Goal: Browse casually: Explore the website without a specific task or goal

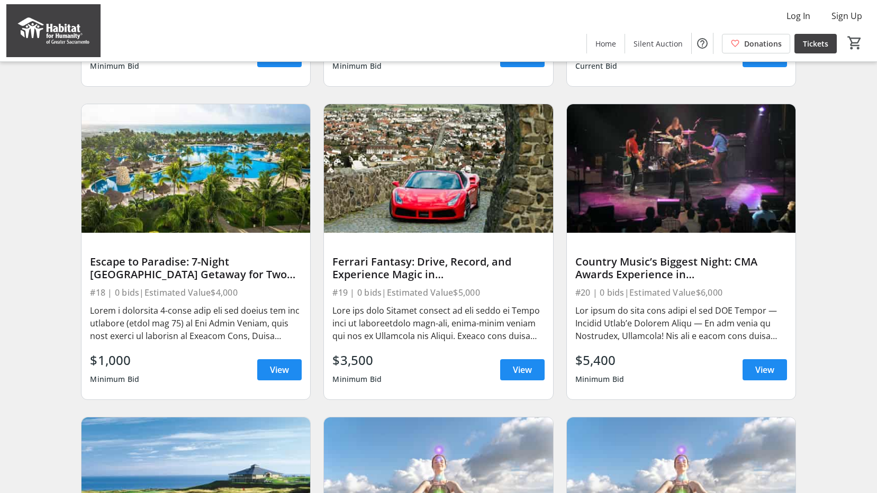
scroll to position [370, 0]
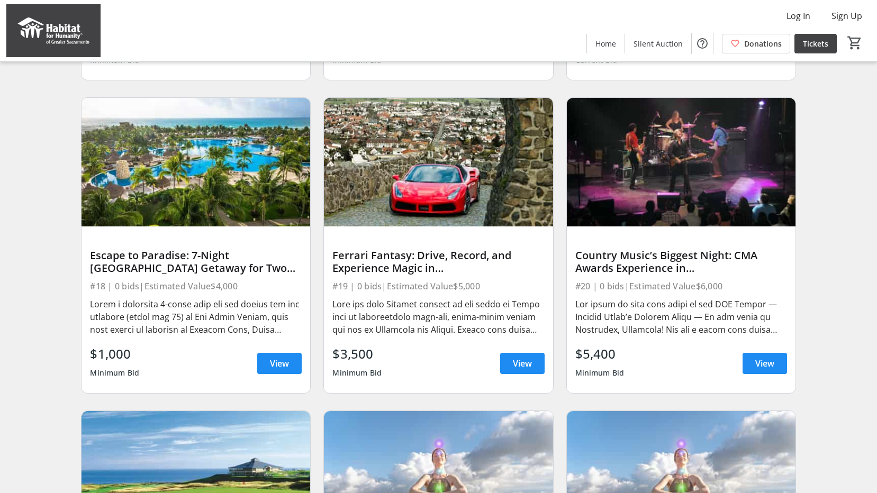
drag, startPoint x: 41, startPoint y: 288, endPoint x: 850, endPoint y: 280, distance: 809.2
click at [850, 280] on div "Search Filter timer_outline Ends in 9d 13h 27m 54s All Items Adventure Art Arts…" at bounding box center [438, 372] width 873 height 1311
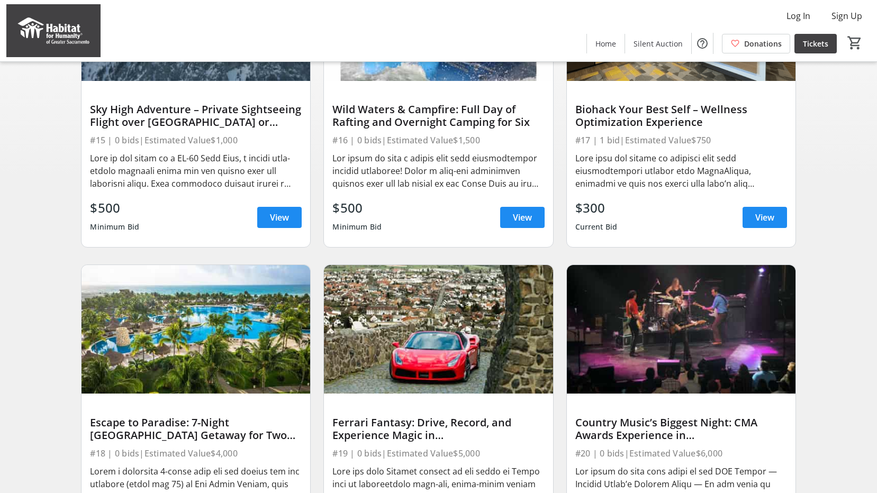
scroll to position [212, 0]
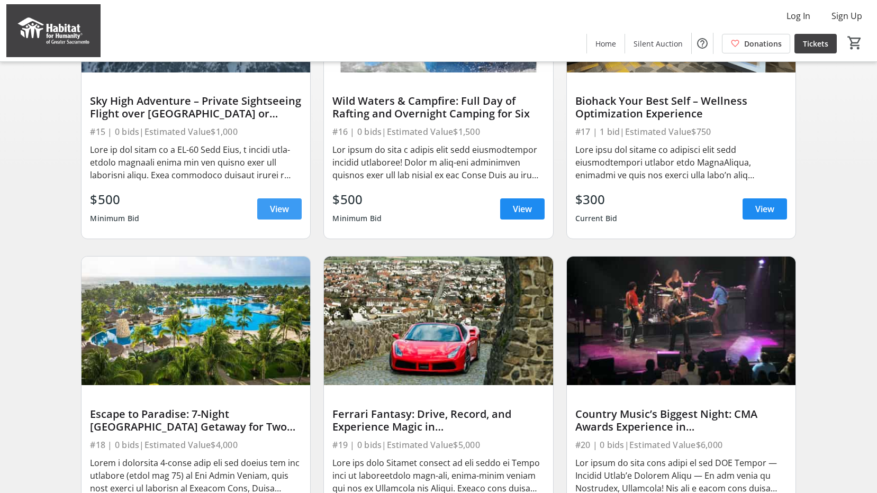
click at [277, 215] on span "View" at bounding box center [279, 209] width 19 height 13
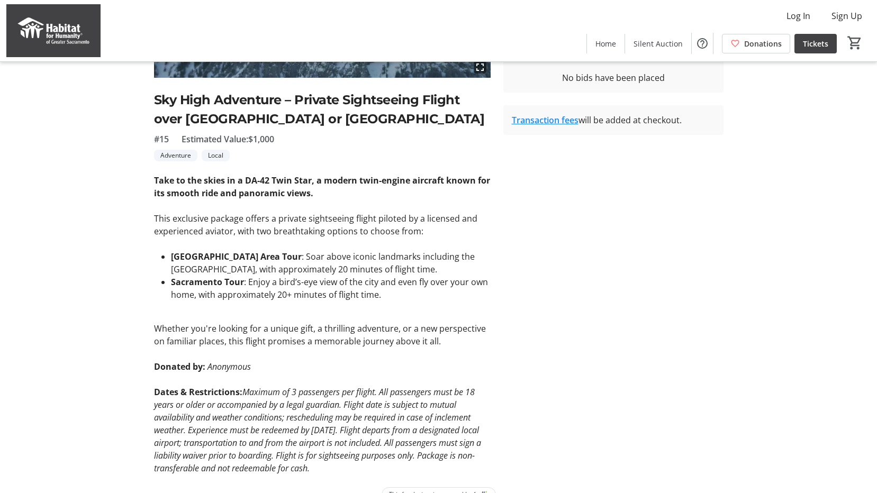
scroll to position [233, 0]
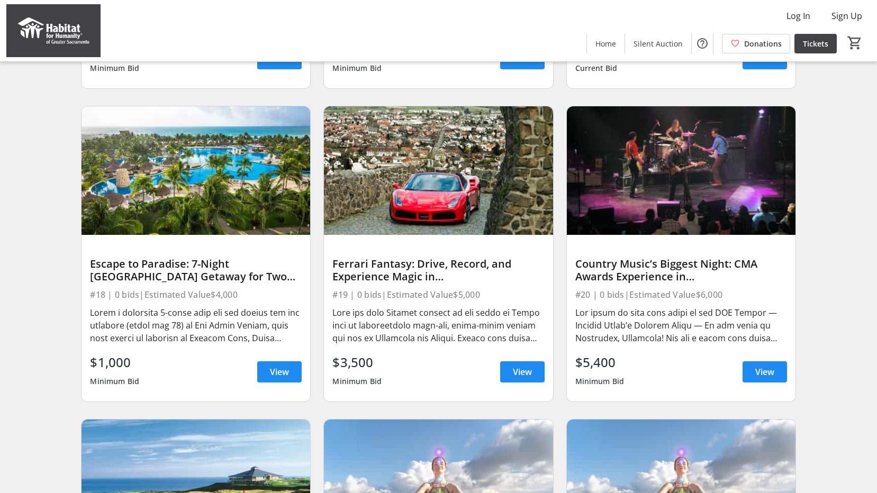
scroll to position [370, 0]
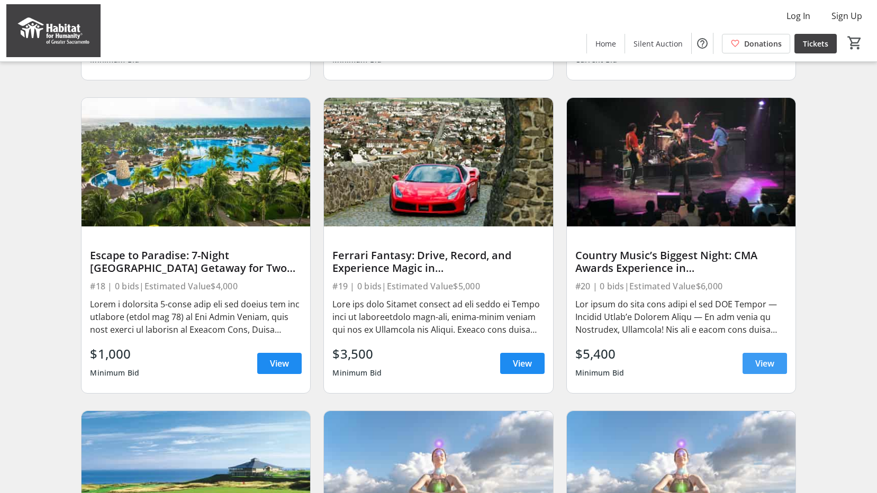
click at [764, 370] on span "View" at bounding box center [764, 363] width 19 height 13
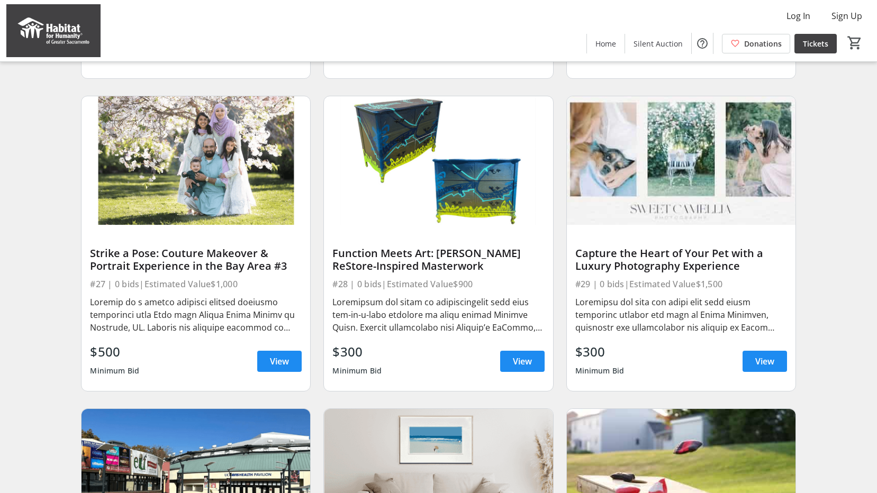
scroll to position [1323, 0]
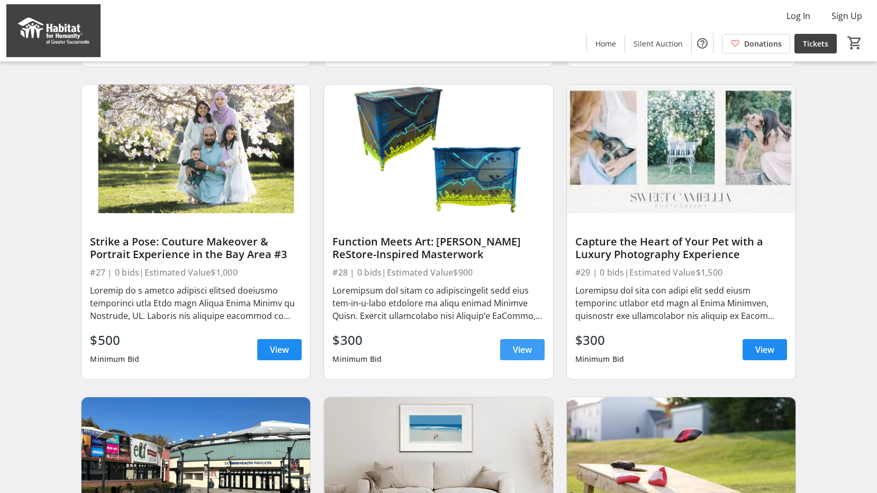
click at [519, 355] on span "View" at bounding box center [522, 349] width 19 height 13
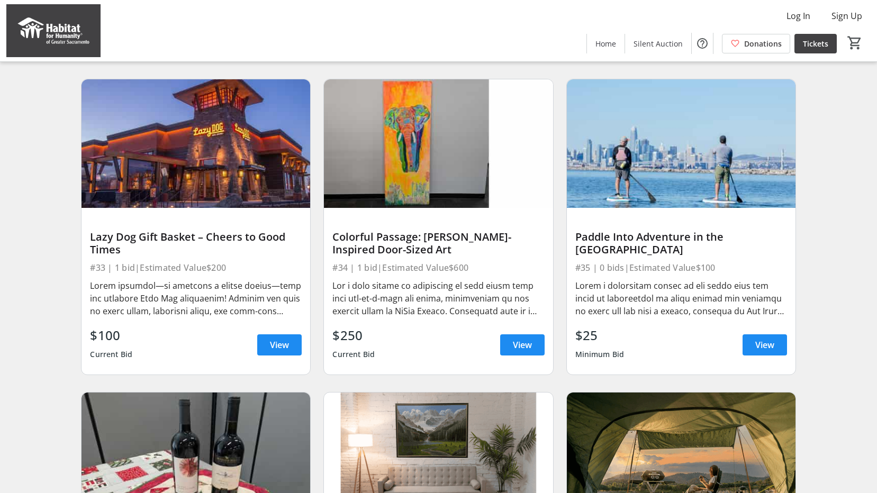
scroll to position [1958, 0]
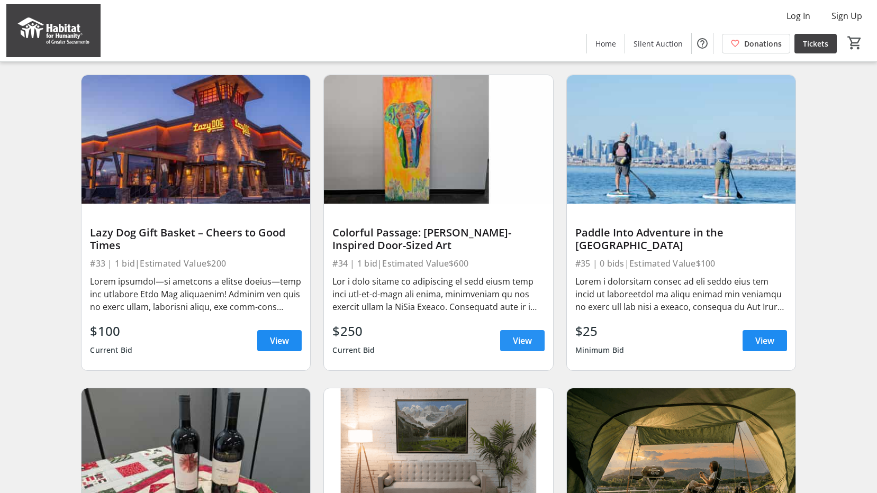
click at [523, 347] on span "View" at bounding box center [522, 340] width 19 height 13
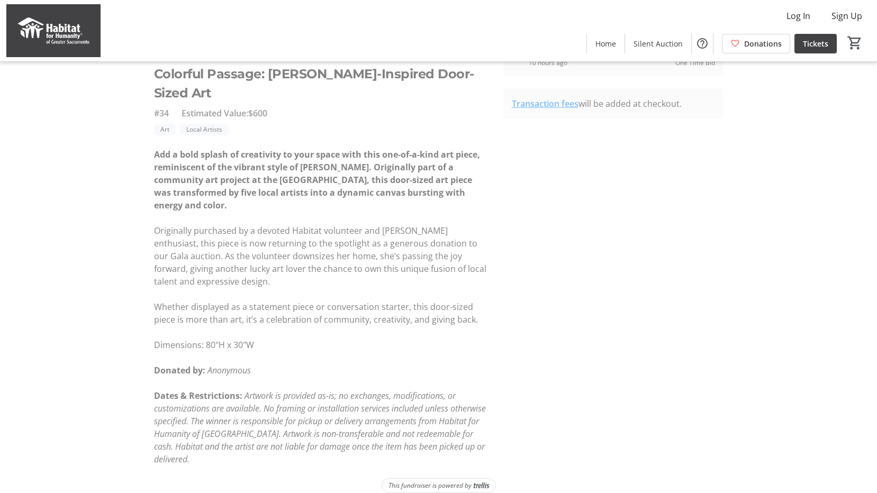
scroll to position [250, 0]
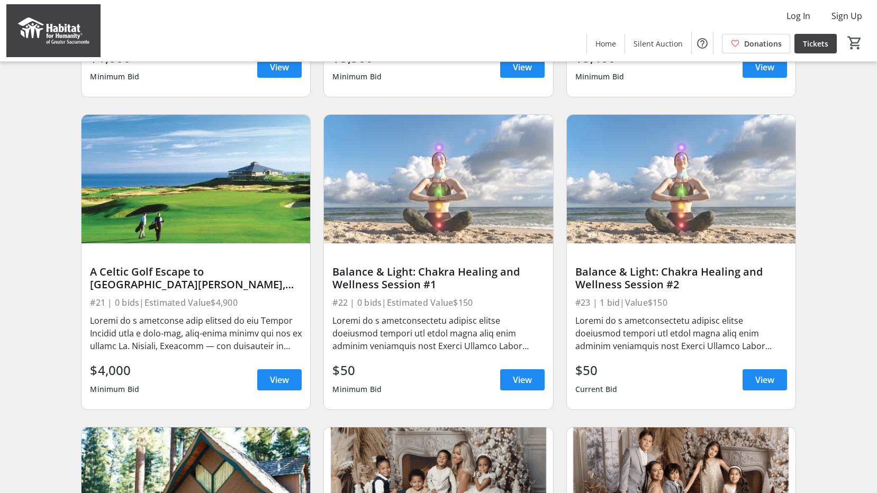
scroll to position [442, 0]
